Goal: Transaction & Acquisition: Obtain resource

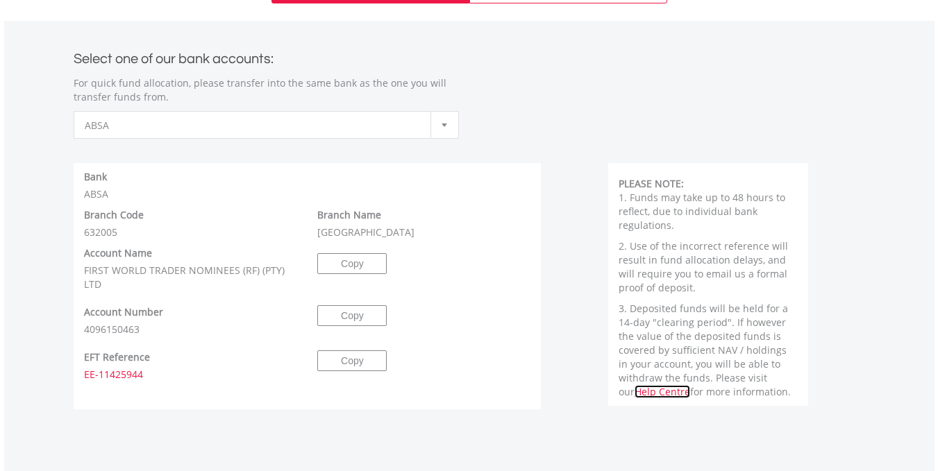
click at [690, 385] on link "Help Centre" at bounding box center [663, 391] width 56 height 13
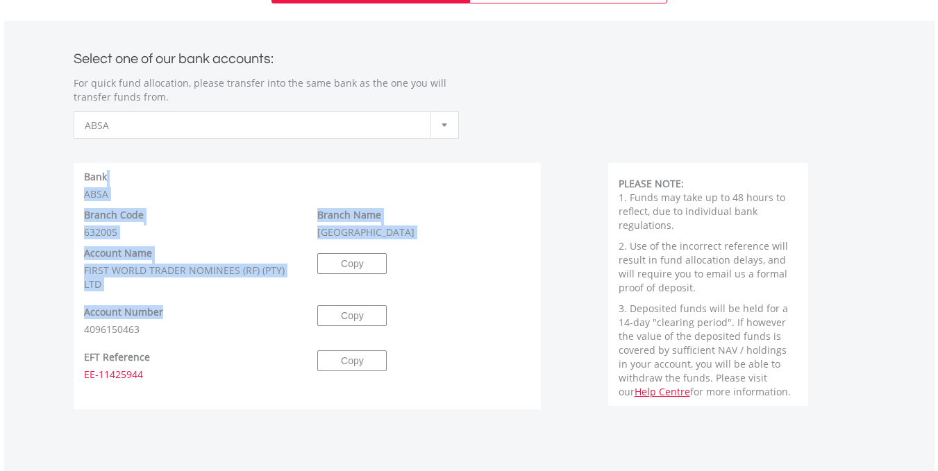
drag, startPoint x: 218, startPoint y: 319, endPoint x: 224, endPoint y: 177, distance: 141.8
click at [224, 177] on div "Bank ABSA Branch Code 632005 Branch Name Hyde Park Account Name FIRST WORLD TRA…" at bounding box center [308, 250] width 468 height 174
click at [224, 177] on div "Bank ABSA" at bounding box center [308, 185] width 468 height 31
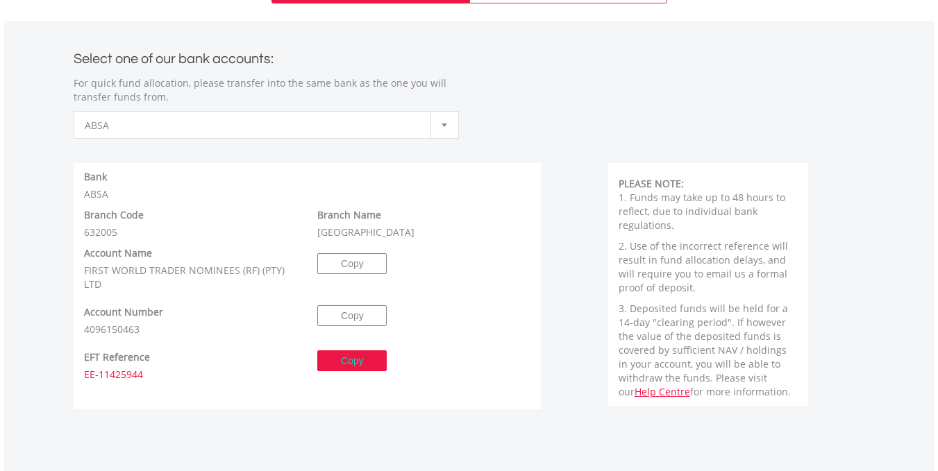
click at [362, 358] on button "Copy" at bounding box center [351, 361] width 69 height 21
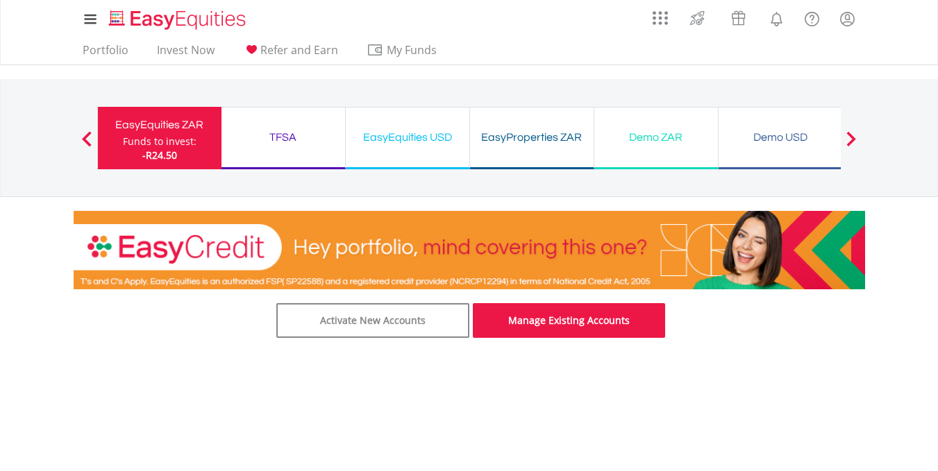
click at [539, 327] on link "Manage Existing Accounts" at bounding box center [569, 320] width 193 height 35
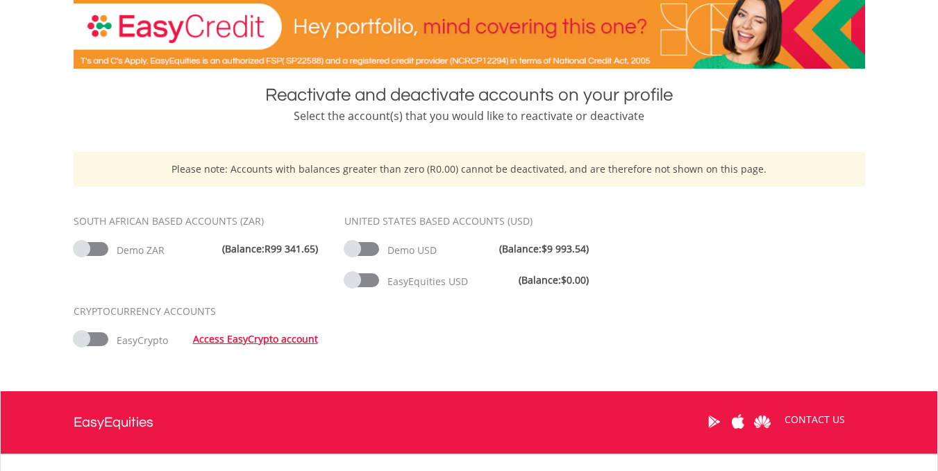
scroll to position [222, 0]
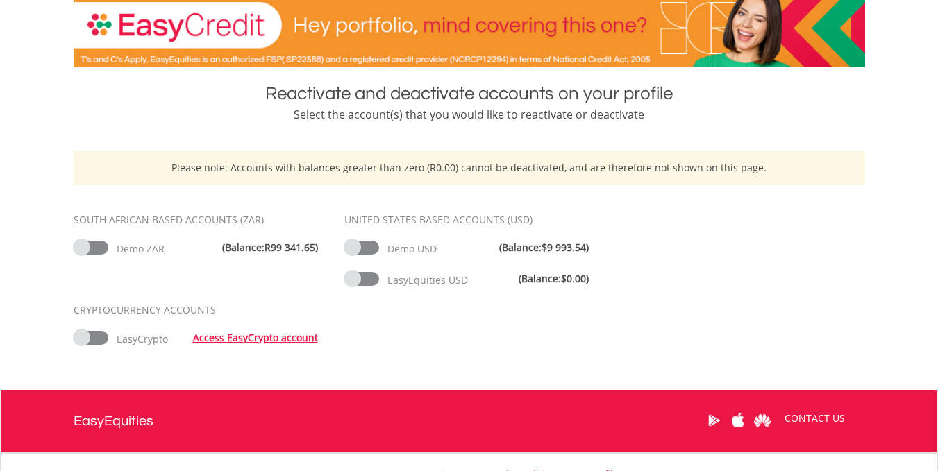
click at [352, 248] on span at bounding box center [361, 248] width 35 height 14
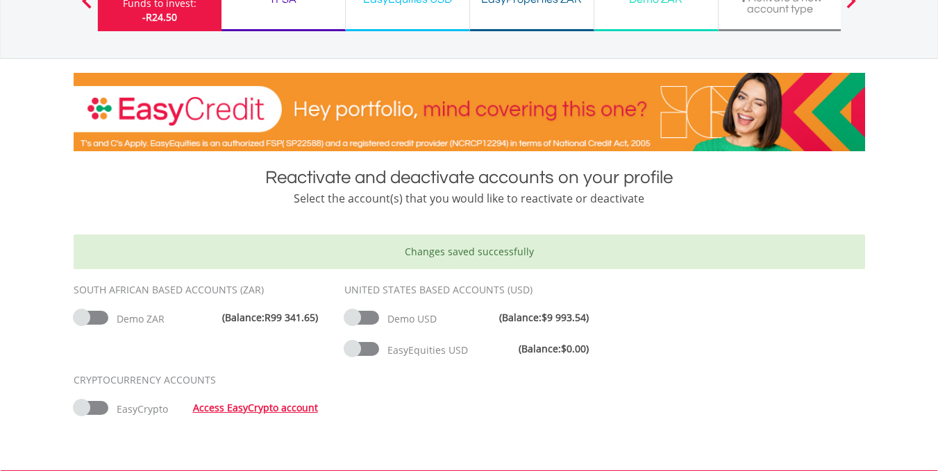
scroll to position [139, 0]
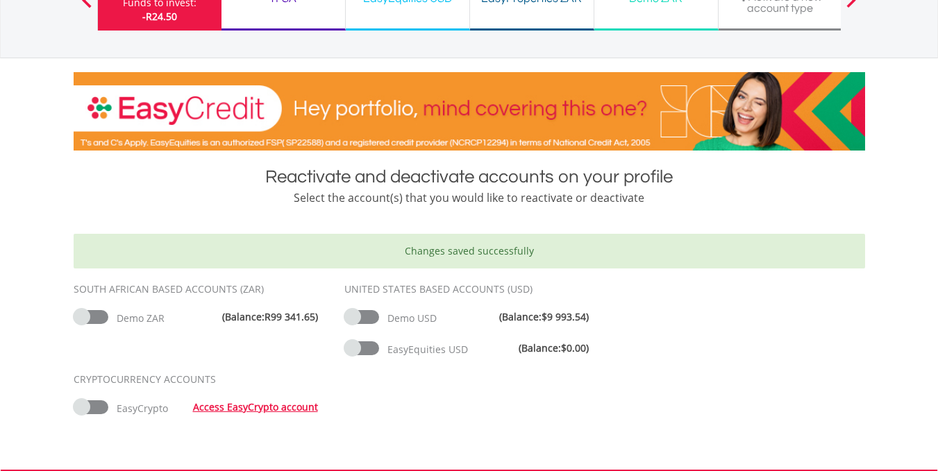
click at [353, 353] on span at bounding box center [361, 349] width 35 height 14
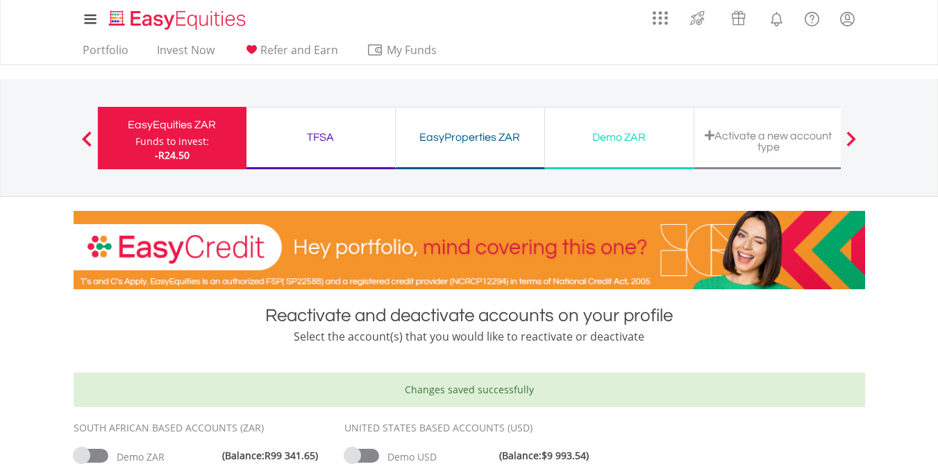
click at [84, 459] on span at bounding box center [91, 456] width 35 height 14
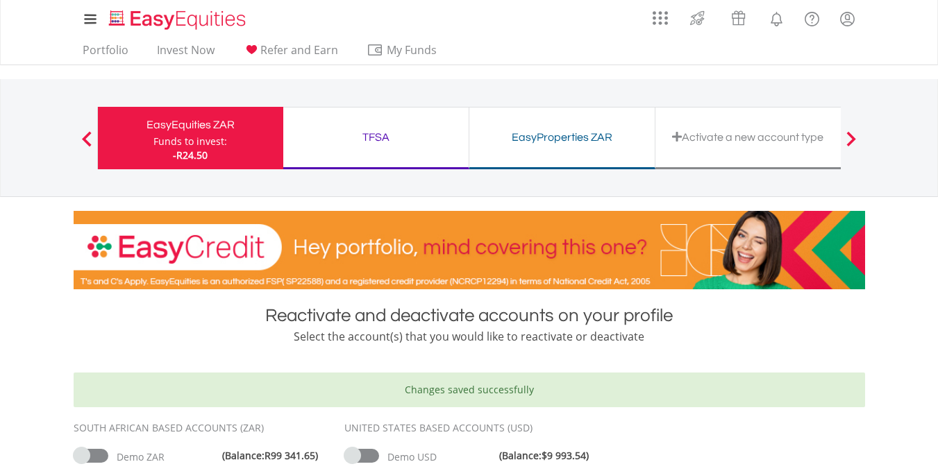
scroll to position [167, 0]
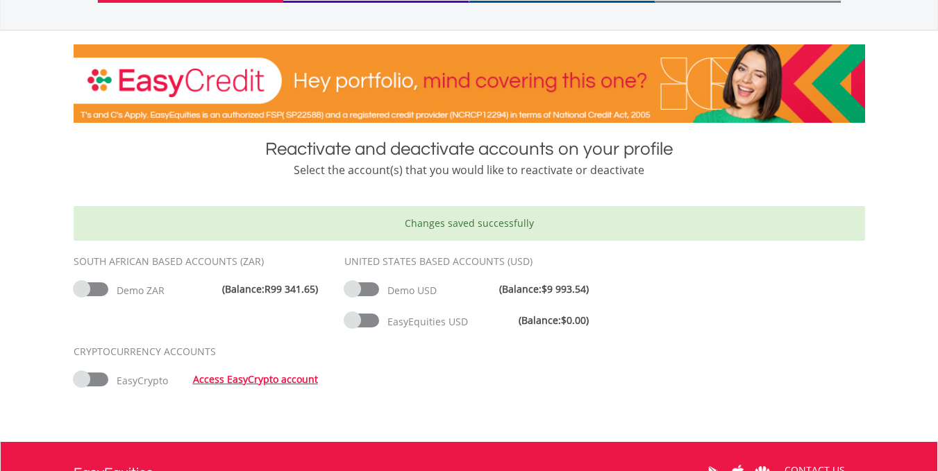
click at [85, 381] on span at bounding box center [91, 380] width 35 height 14
click at [83, 382] on span at bounding box center [91, 380] width 35 height 14
click at [83, 371] on div "CRYPTOCURRENCY ACCOUNTS EasyCrypto Access EasyCrypto account" at bounding box center [198, 374] width 271 height 59
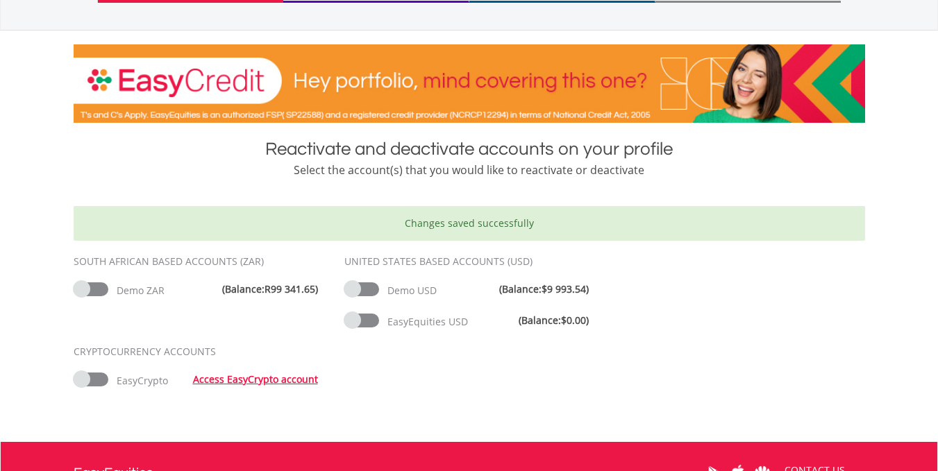
click at [514, 365] on div "CRYPTOCURRENCY ACCOUNTS EasyCrypto Access EasyCrypto account" at bounding box center [469, 374] width 812 height 59
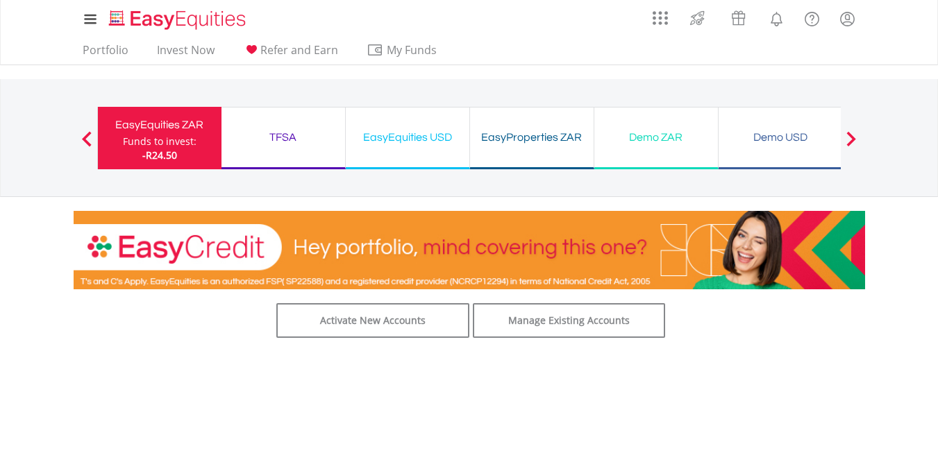
click at [171, 157] on span "-R24.50" at bounding box center [159, 155] width 35 height 13
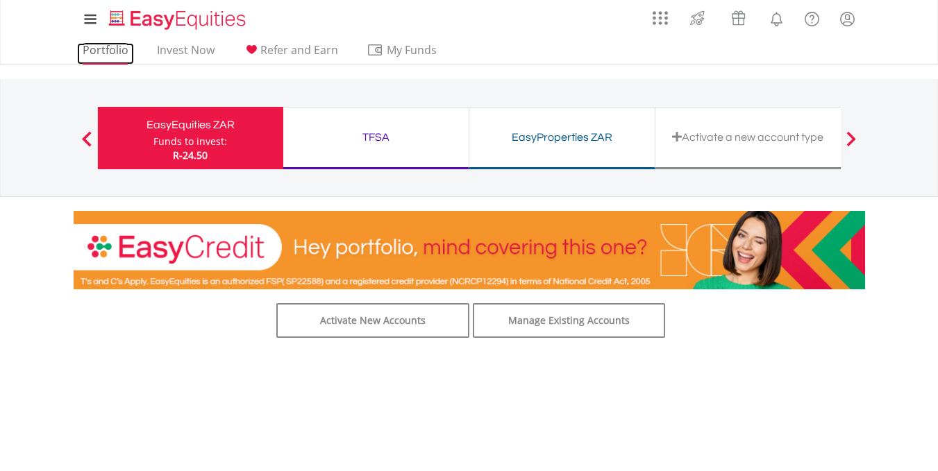
click at [103, 53] on link "Portfolio" at bounding box center [105, 54] width 57 height 22
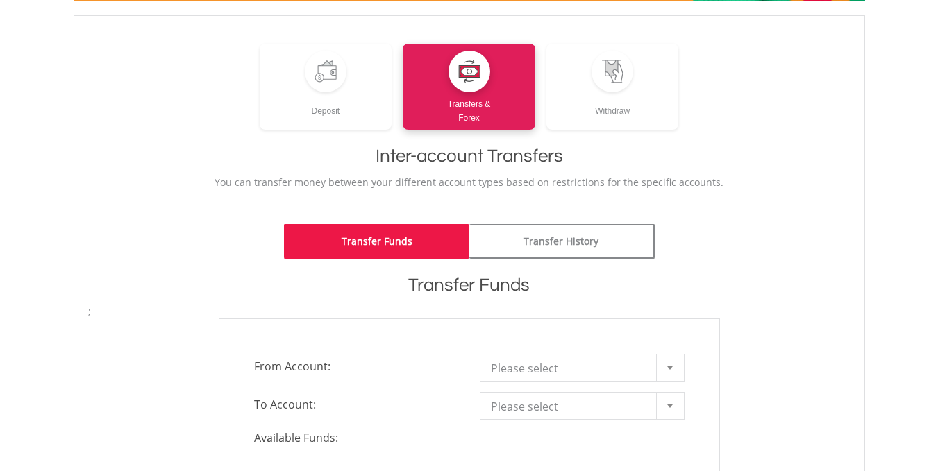
scroll to position [28, 0]
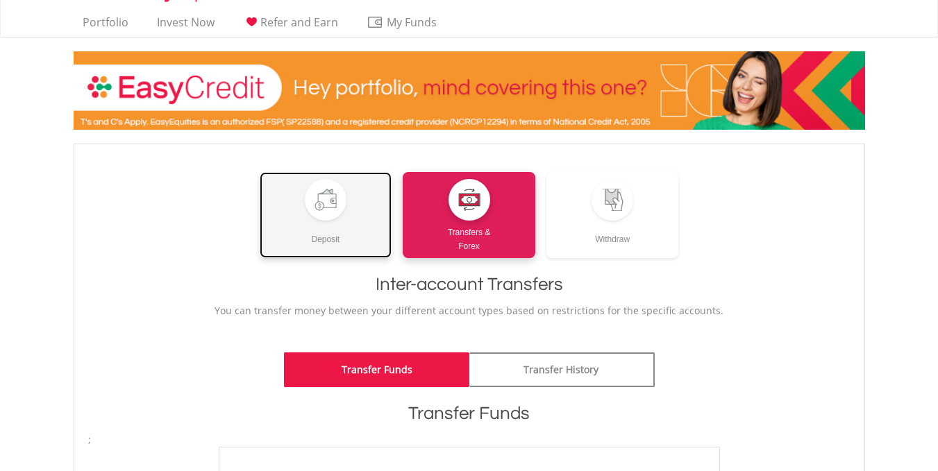
click at [336, 237] on div "Deposit" at bounding box center [326, 234] width 133 height 26
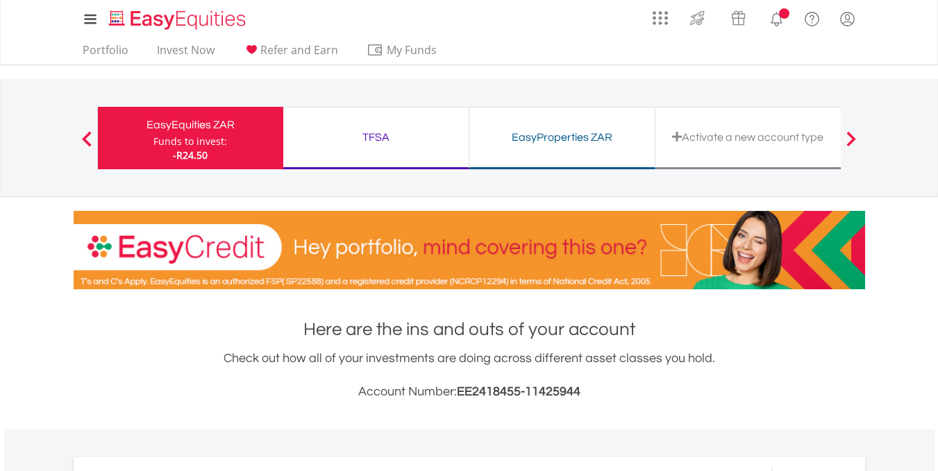
scroll to position [133, 264]
click at [575, 386] on span "EE2418455-11425944" at bounding box center [519, 391] width 124 height 13
click at [455, 385] on h3 "Account Number: EE2418455-11425944" at bounding box center [469, 392] width 791 height 19
click at [455, 389] on h3 "Account Number: EE2418455-11425944" at bounding box center [469, 392] width 791 height 19
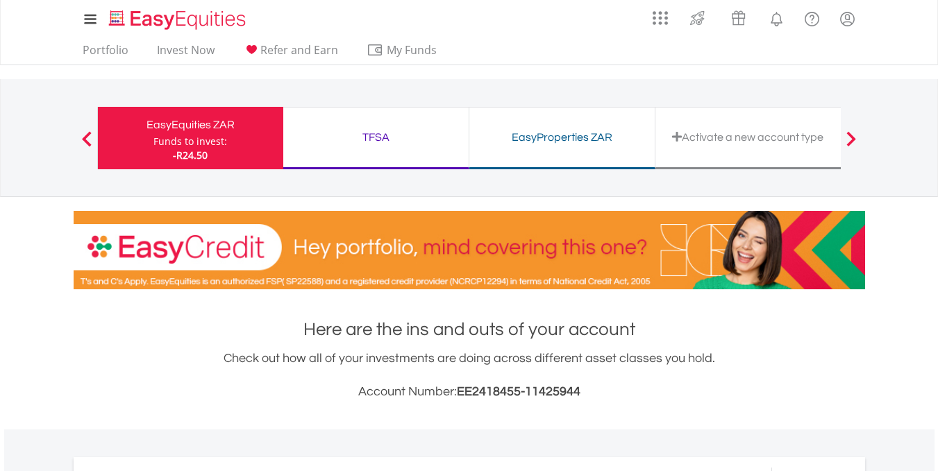
click at [455, 389] on h3 "Account Number: EE2418455-11425944" at bounding box center [469, 392] width 791 height 19
copy h3 "EE2418455-11425944"
